Goal: Task Accomplishment & Management: Use online tool/utility

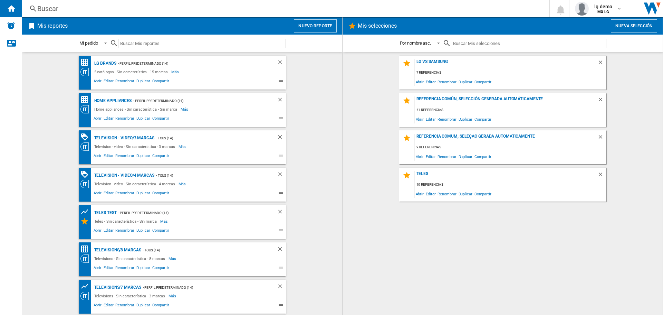
click at [320, 25] on button "Nuevo reporte" at bounding box center [315, 25] width 43 height 13
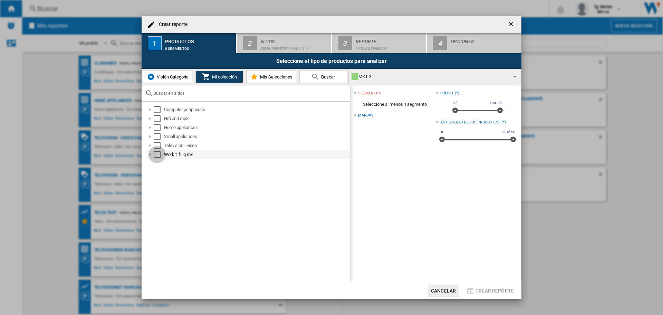
click at [158, 155] on div "Select" at bounding box center [157, 154] width 7 height 7
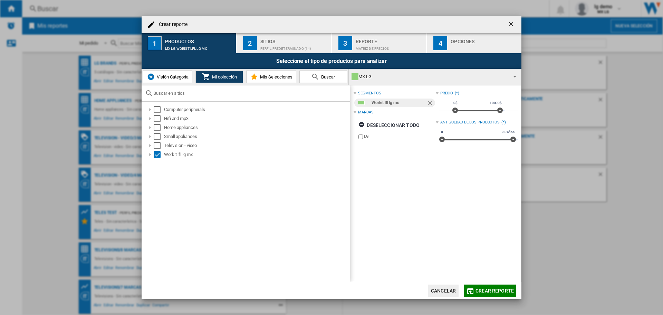
click at [158, 81] on button "Visión Categoría" at bounding box center [167, 76] width 49 height 12
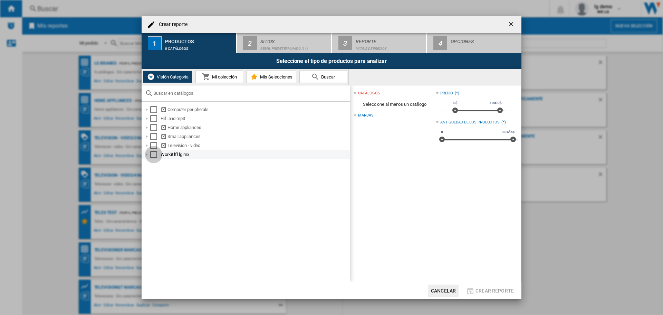
click at [151, 154] on div "Select" at bounding box center [153, 154] width 7 height 7
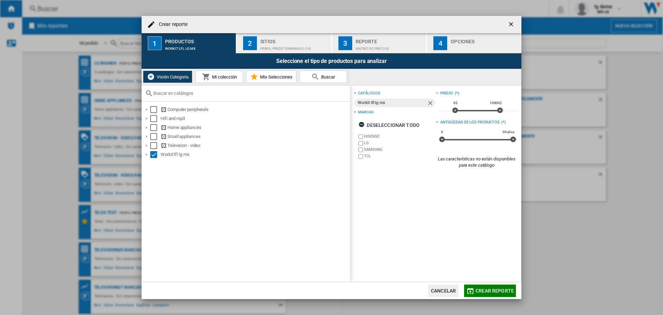
click at [230, 79] on span "Mi colección" at bounding box center [223, 76] width 27 height 5
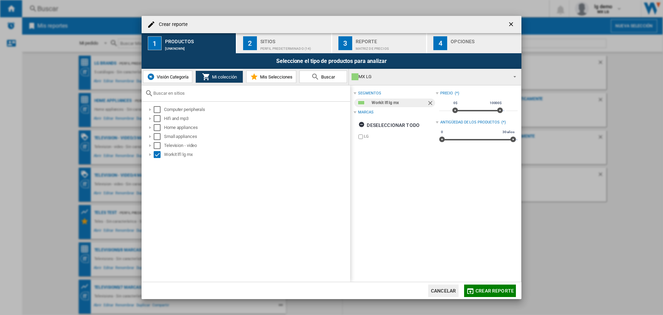
click at [172, 72] on button "Visión Categoría" at bounding box center [167, 76] width 49 height 12
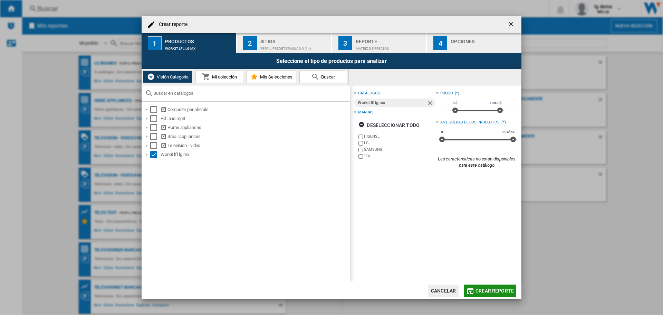
click at [496, 291] on span "Crear reporte" at bounding box center [494, 291] width 38 height 6
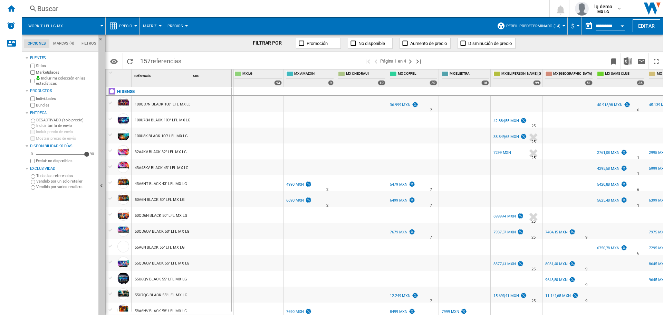
drag, startPoint x: 231, startPoint y: 82, endPoint x: 239, endPoint y: 79, distance: 8.1
click at [239, 79] on div "1 Referencia 1 SKU 1 HISENSE 100QD7N BLACK 100" LFL MX LG 100U76N BLACK 100" LF…" at bounding box center [384, 191] width 557 height 245
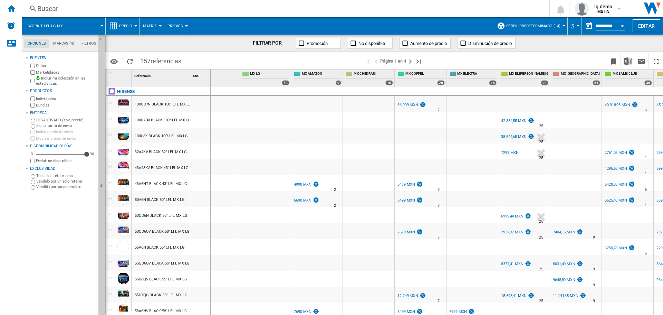
drag, startPoint x: 190, startPoint y: 81, endPoint x: 210, endPoint y: 81, distance: 19.7
click at [210, 81] on div "SKU 1" at bounding box center [214, 77] width 49 height 17
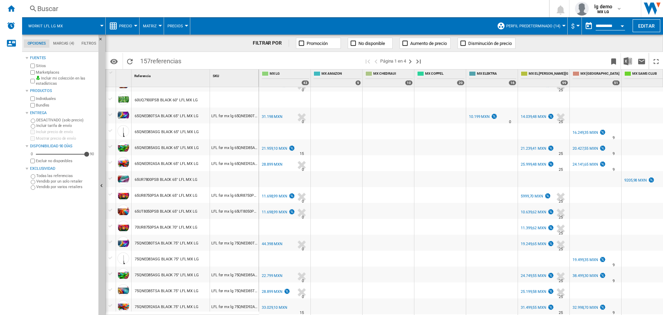
scroll to position [587, 0]
